Goal: Task Accomplishment & Management: Manage account settings

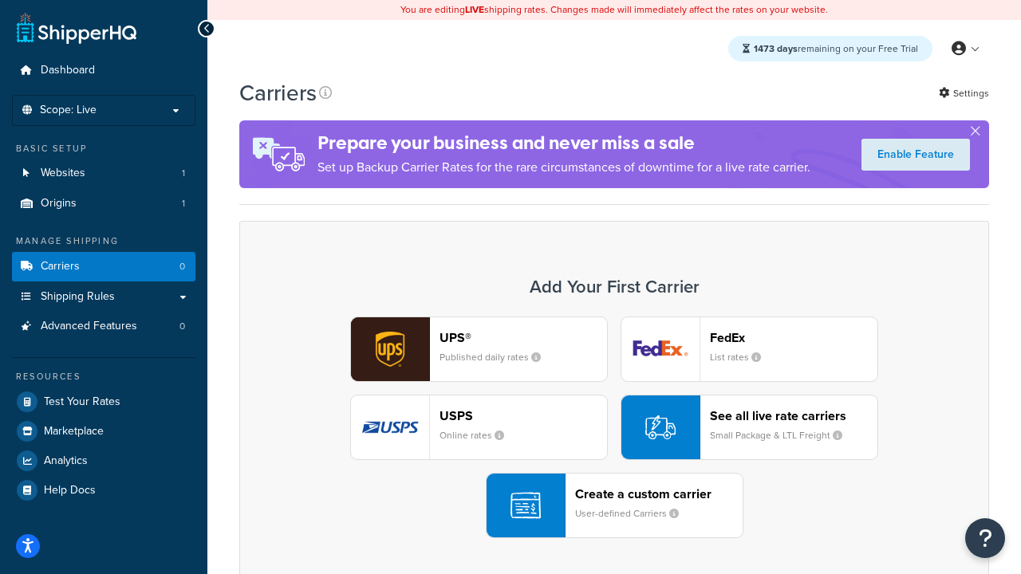
click at [614, 428] on div "UPS® Published daily rates FedEx List rates USPS Online rates See all live rate…" at bounding box center [614, 428] width 716 height 222
click at [794, 337] on header "FedEx" at bounding box center [794, 337] width 168 height 15
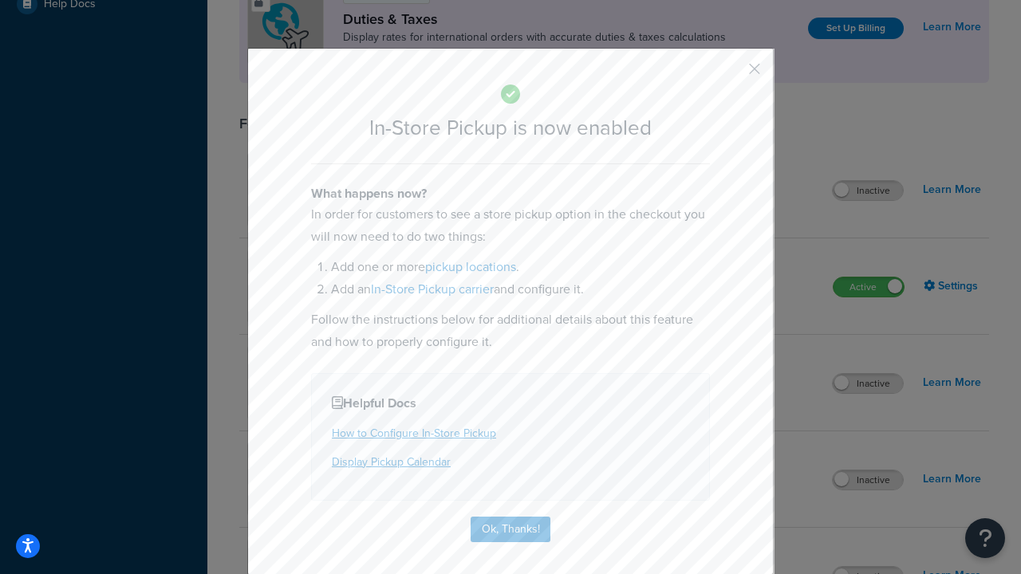
click at [731, 74] on button "button" at bounding box center [731, 75] width 4 height 4
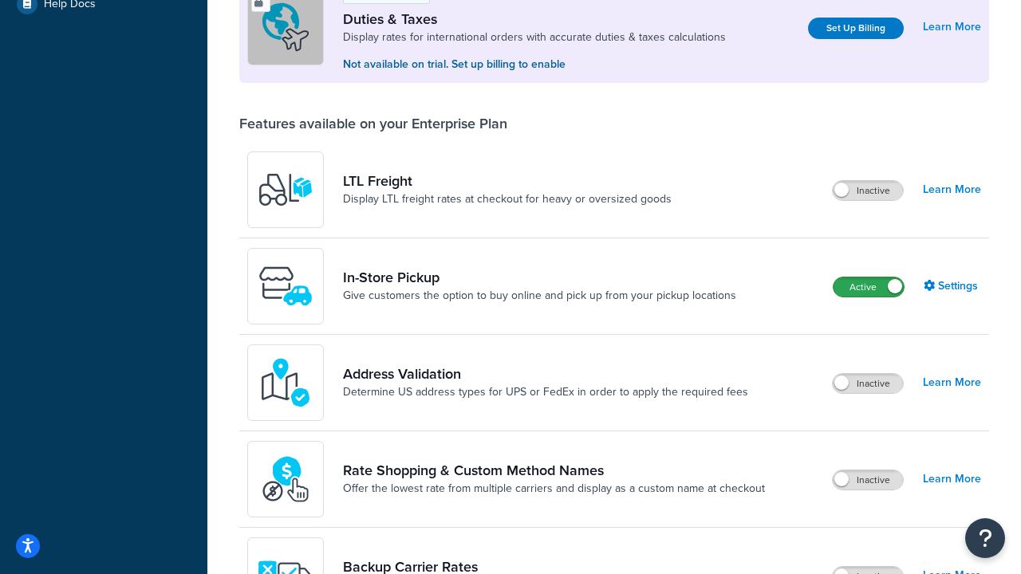
scroll to position [487, 0]
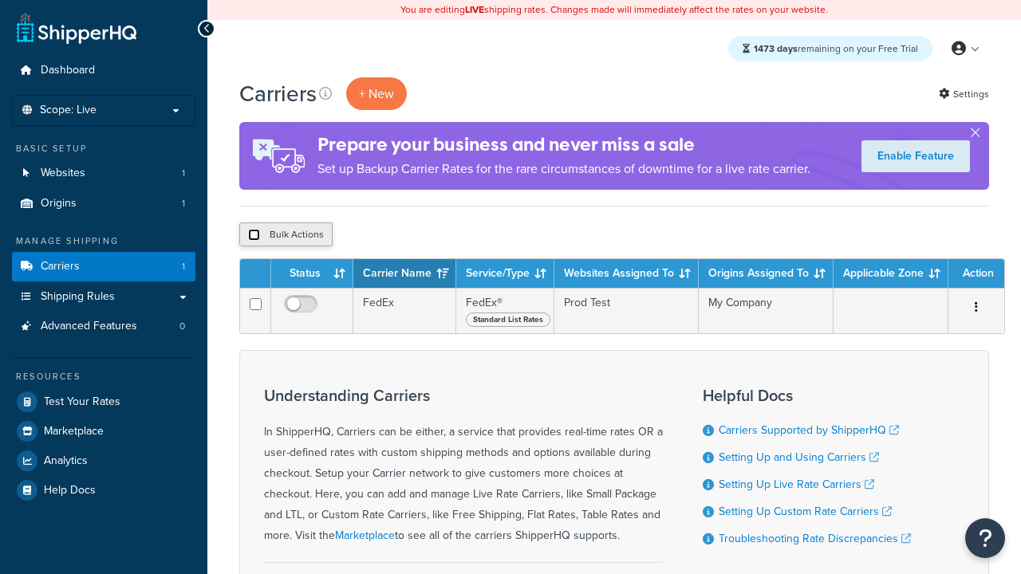
click at [254, 235] on input "checkbox" at bounding box center [254, 235] width 12 height 12
checkbox input "true"
click at [0, 0] on button "Delete" at bounding box center [0, 0] width 0 height 0
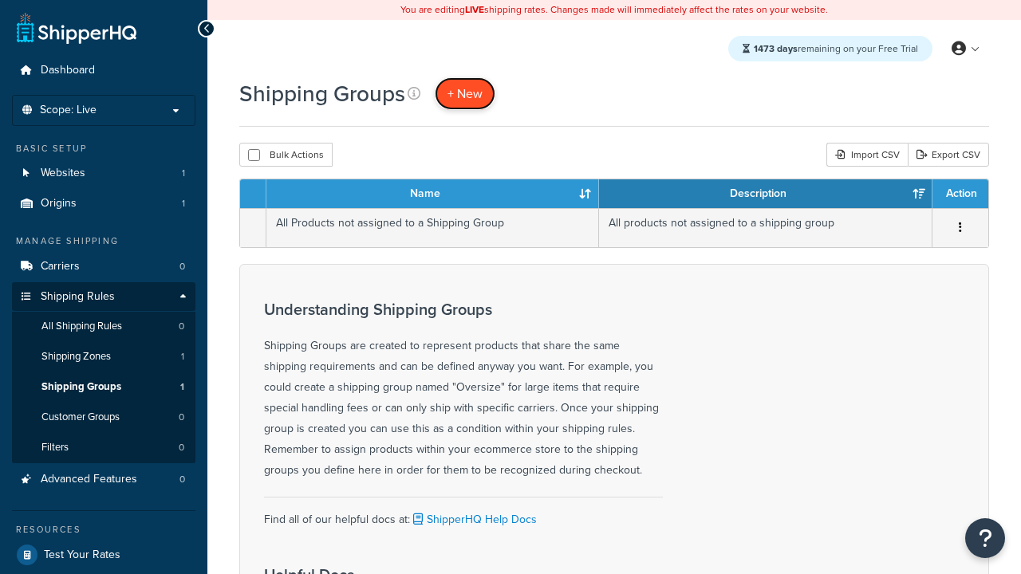
click at [465, 93] on span "+ New" at bounding box center [465, 94] width 35 height 18
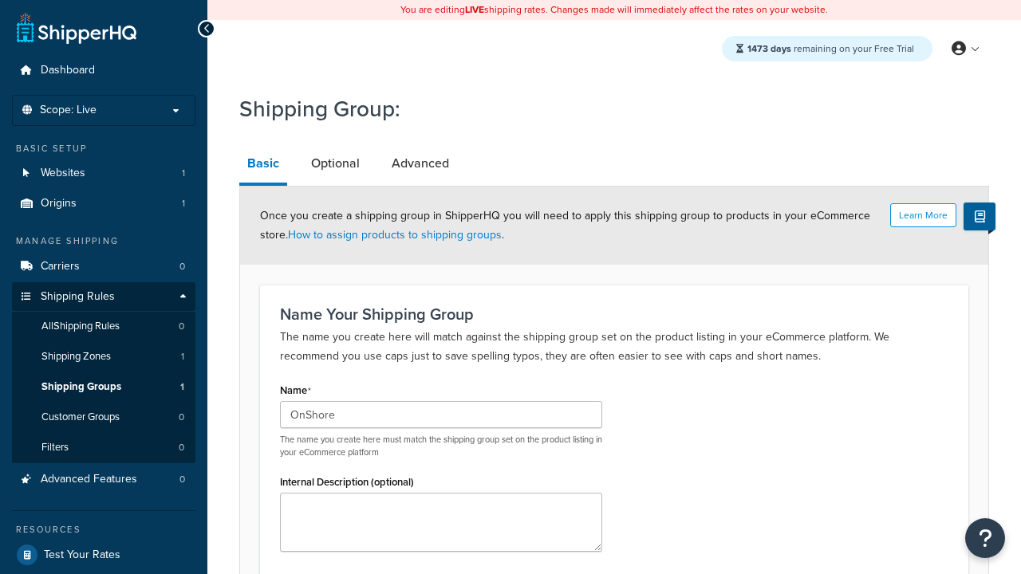
type input "OnShore"
type input "OffShore"
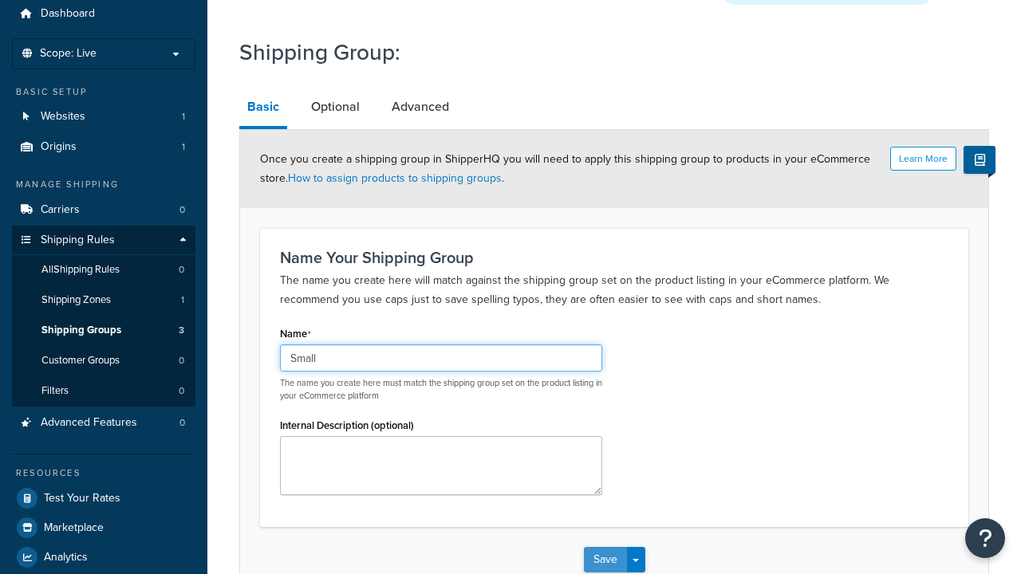
type input "Small"
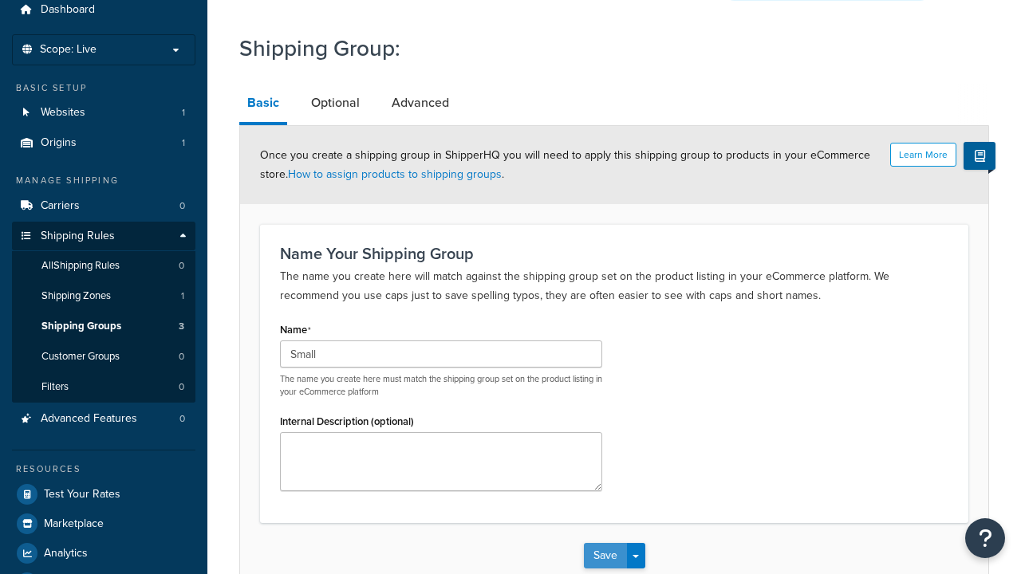
click at [605, 543] on button "Save" at bounding box center [605, 556] width 43 height 26
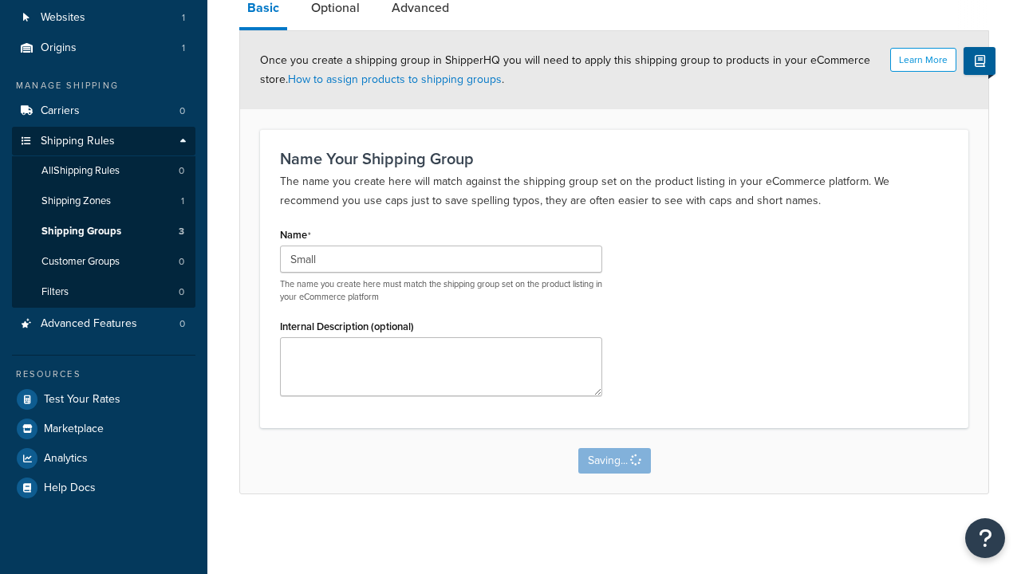
scroll to position [0, 0]
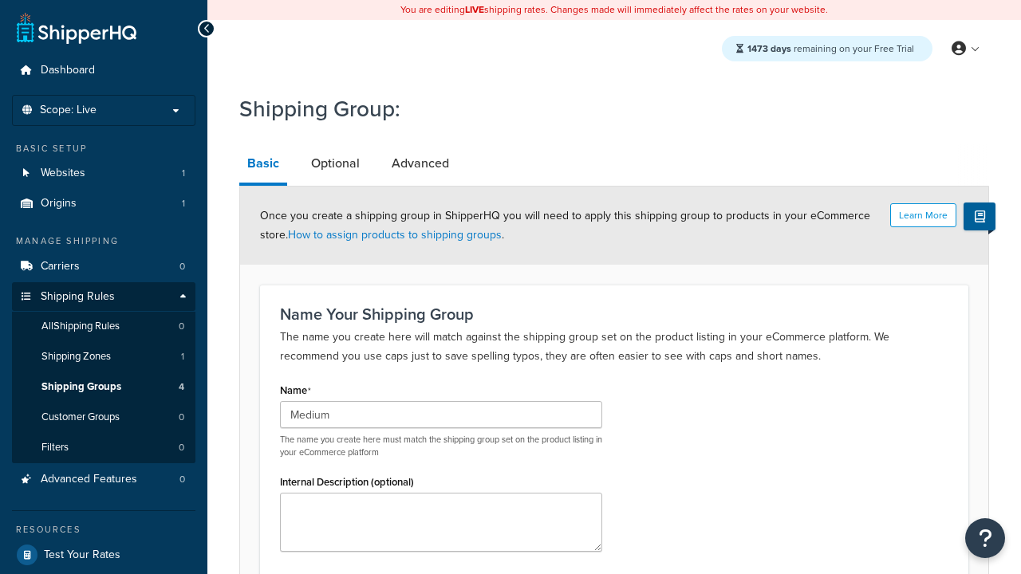
scroll to position [156, 0]
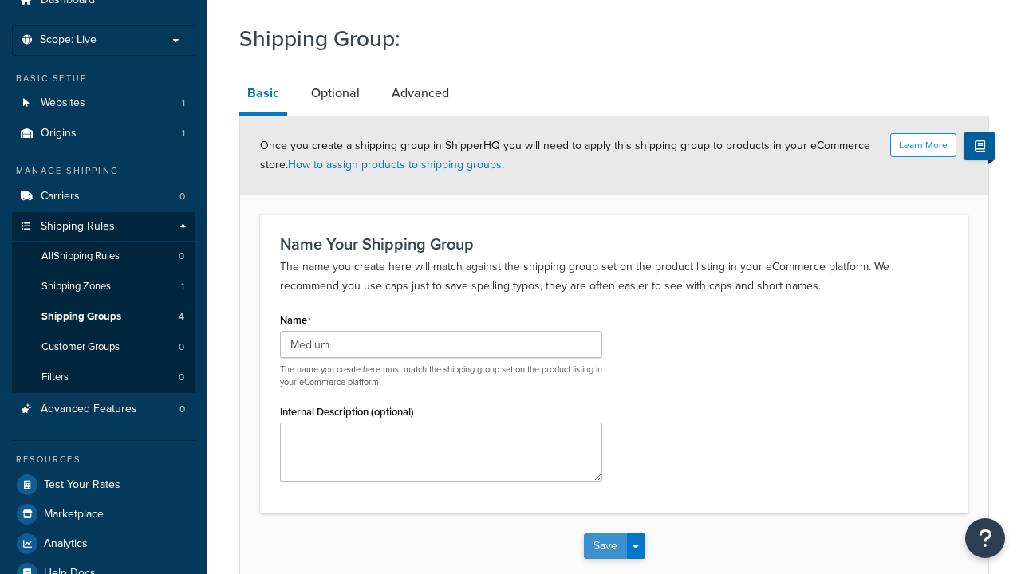
type input "Medium"
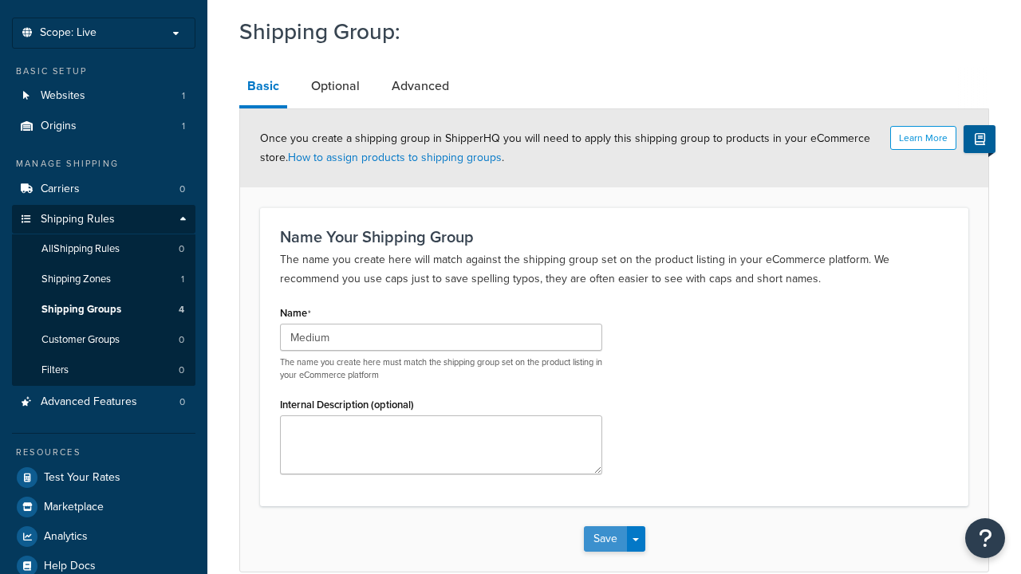
click at [605, 527] on button "Save" at bounding box center [605, 540] width 43 height 26
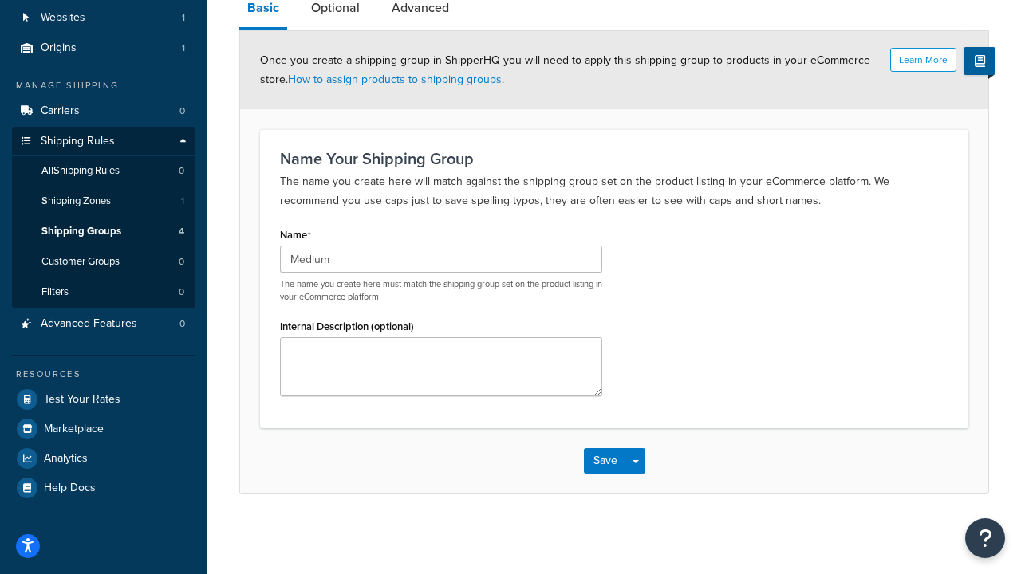
scroll to position [0, 0]
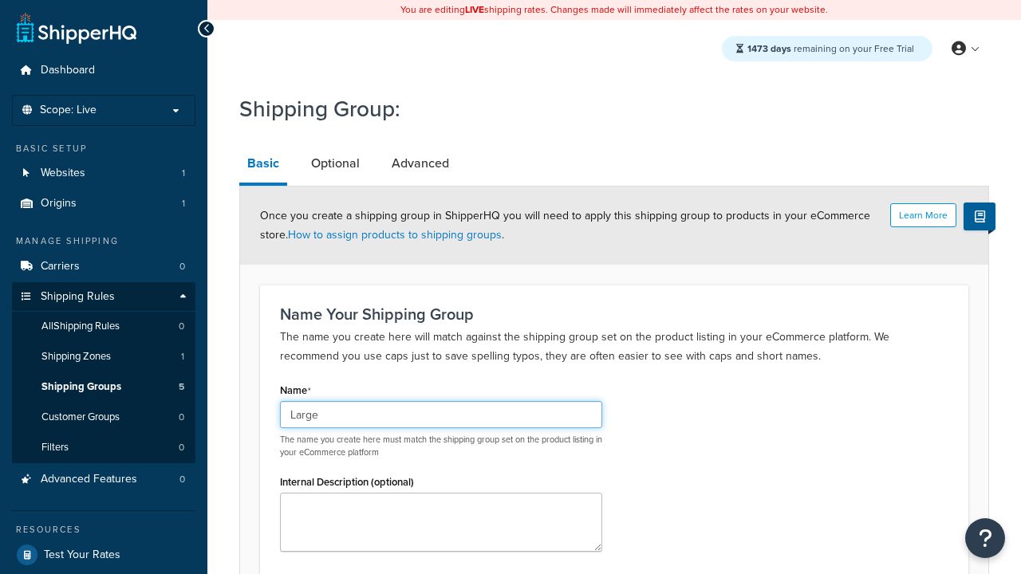
scroll to position [156, 0]
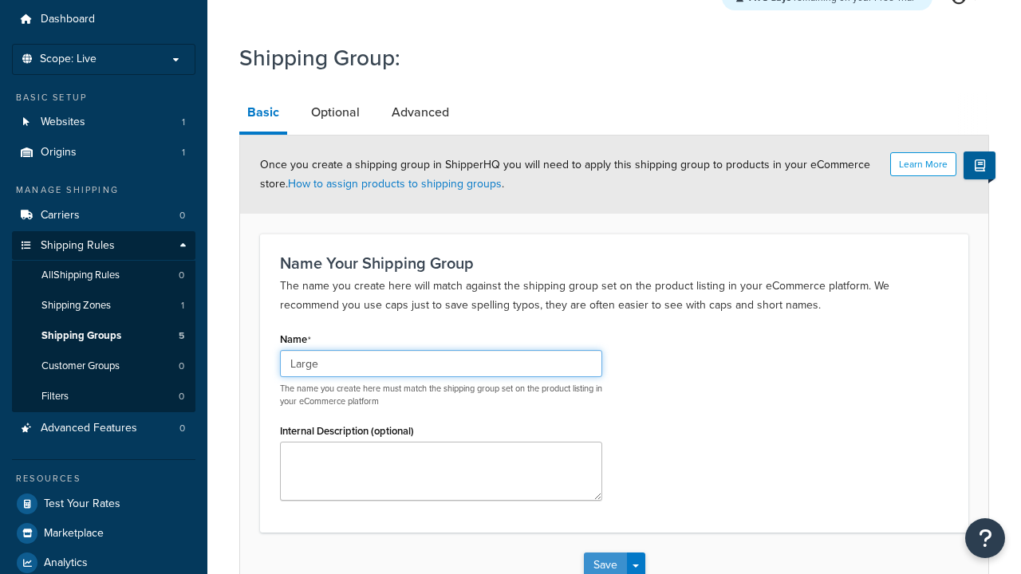
type input "Large"
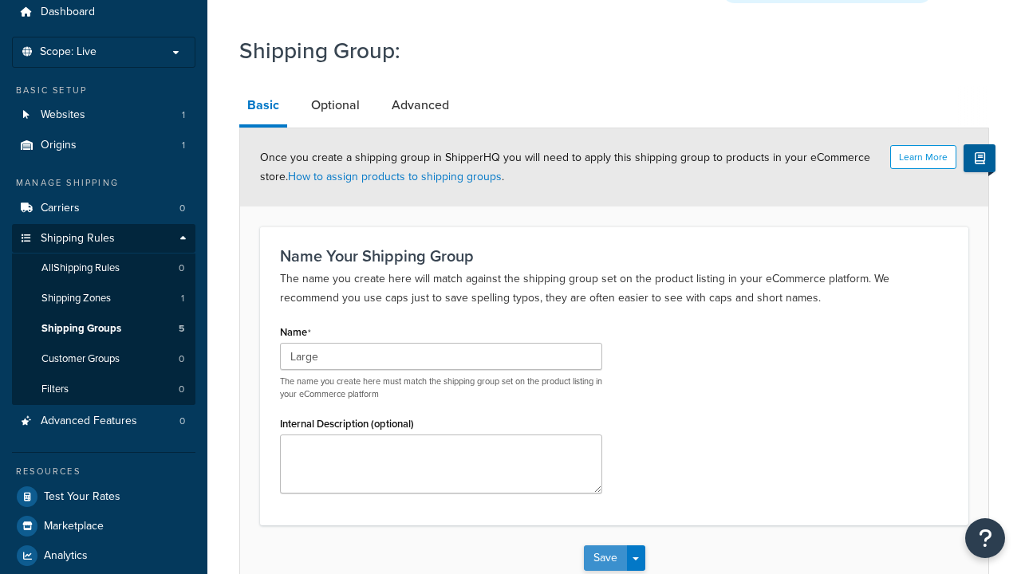
click at [605, 546] on button "Save" at bounding box center [605, 559] width 43 height 26
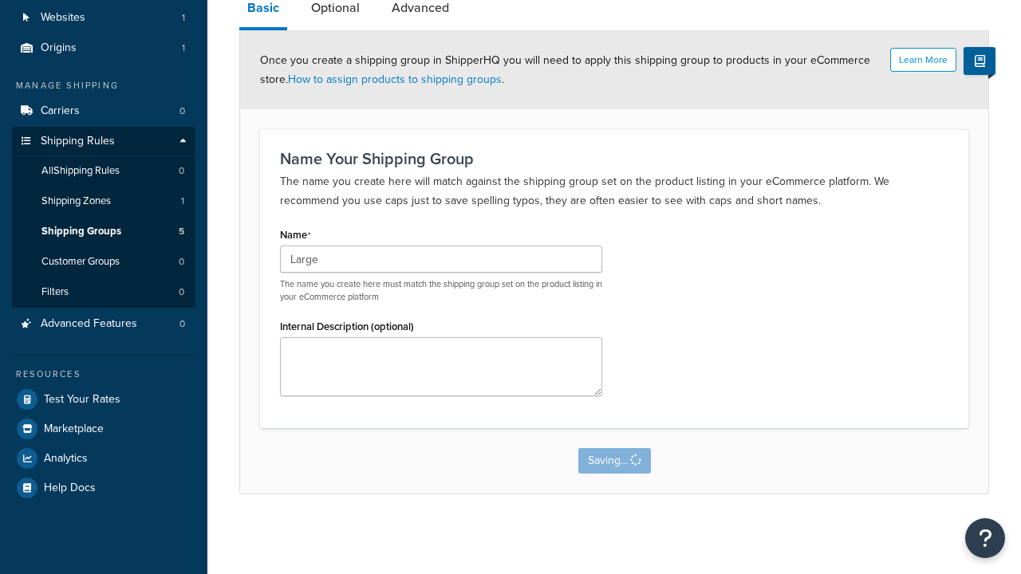
scroll to position [0, 0]
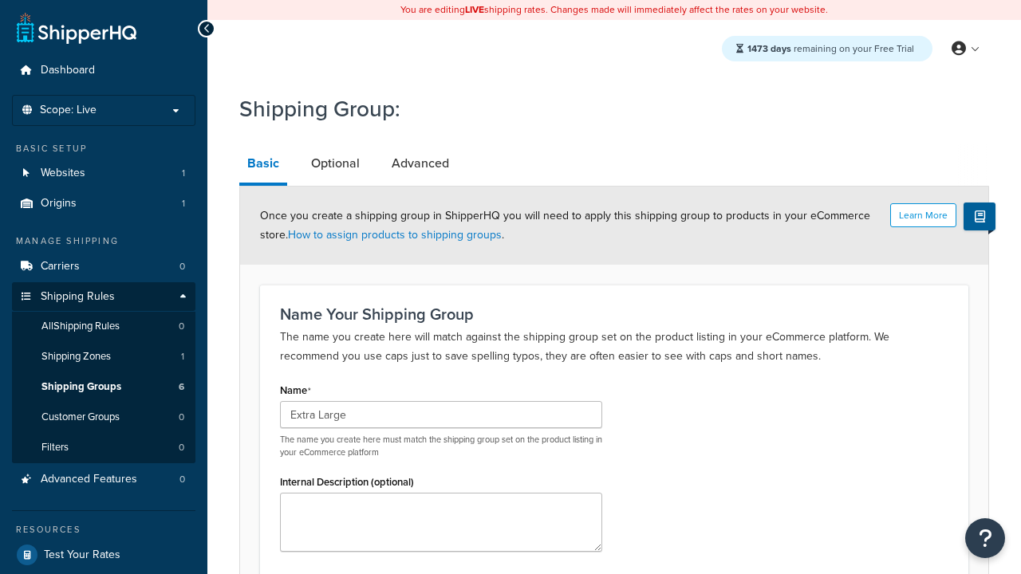
scroll to position [156, 0]
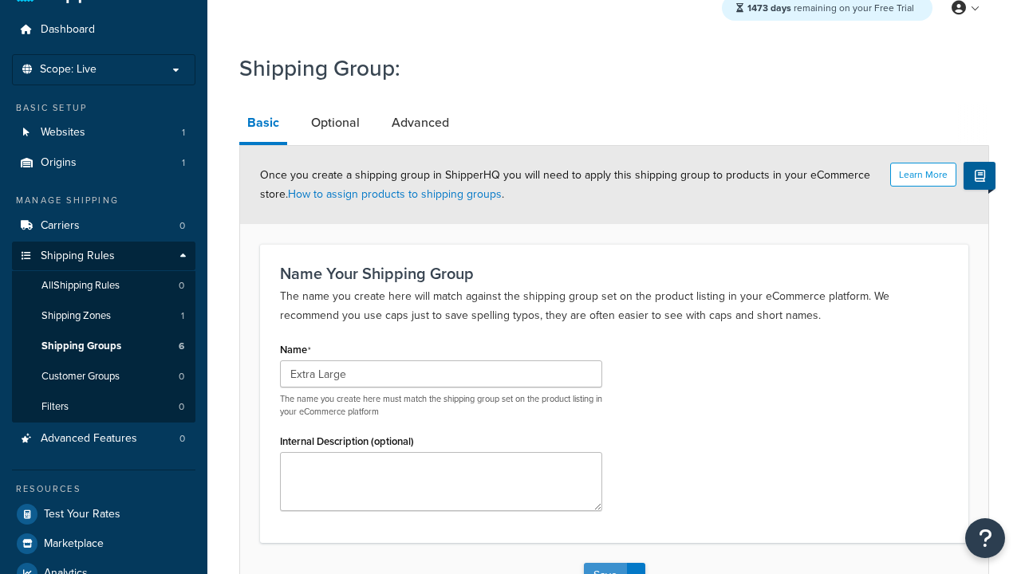
type input "Extra Large"
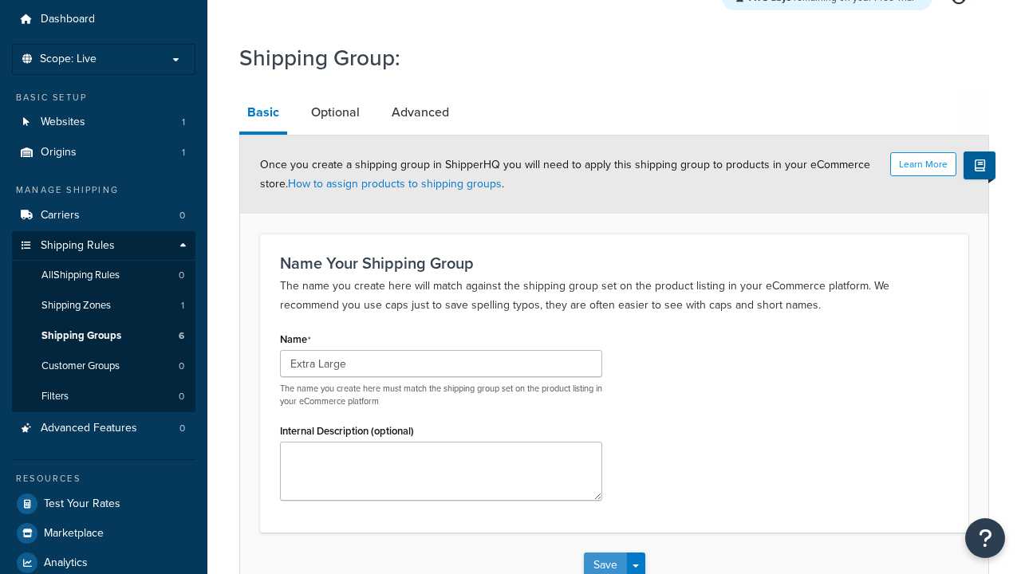
click at [605, 553] on button "Save" at bounding box center [605, 566] width 43 height 26
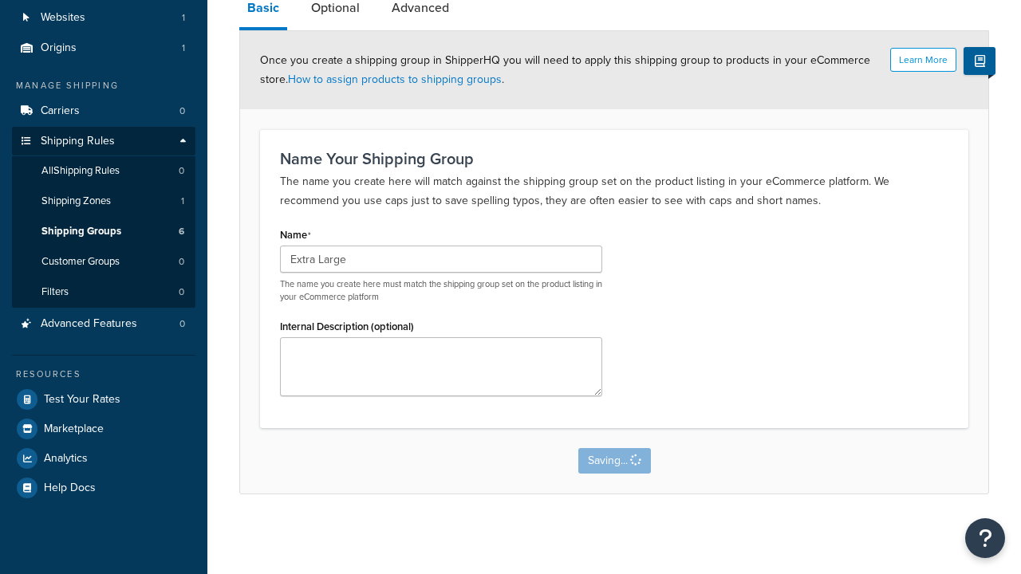
scroll to position [0, 0]
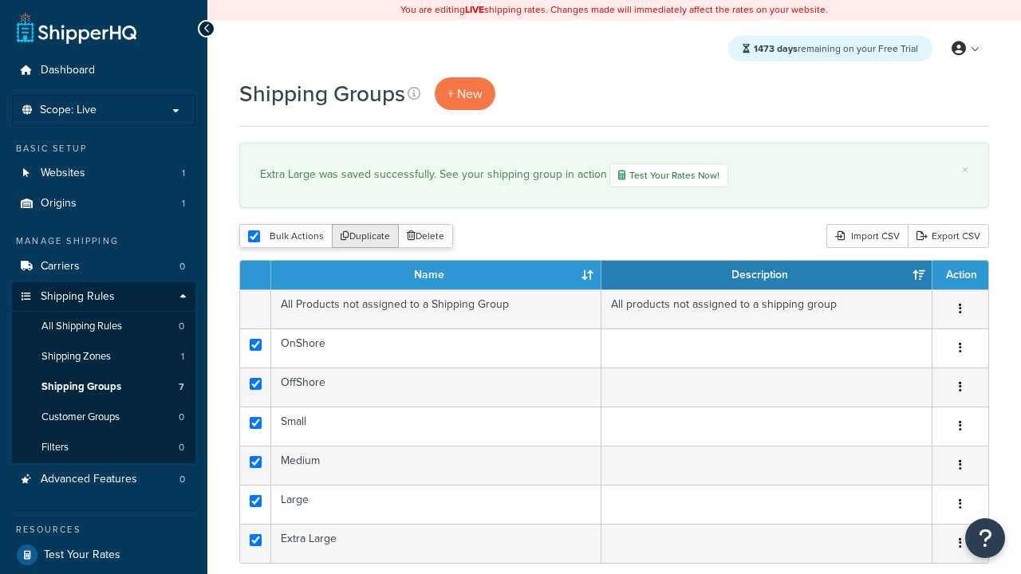
click at [366, 238] on button "Duplicate" at bounding box center [365, 236] width 67 height 24
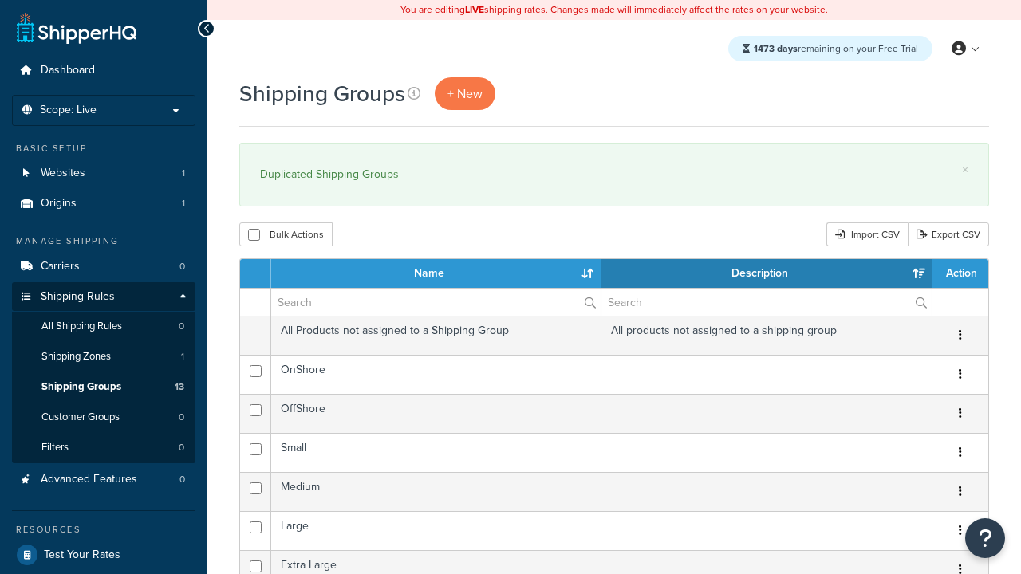
select select "15"
